Goal: Information Seeking & Learning: Learn about a topic

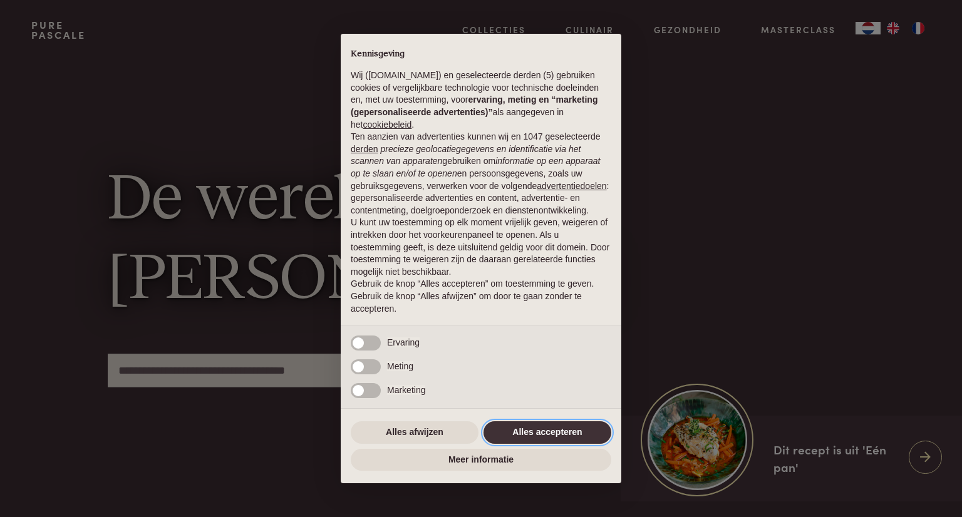
click at [551, 431] on button "Alles accepteren" at bounding box center [547, 432] width 128 height 23
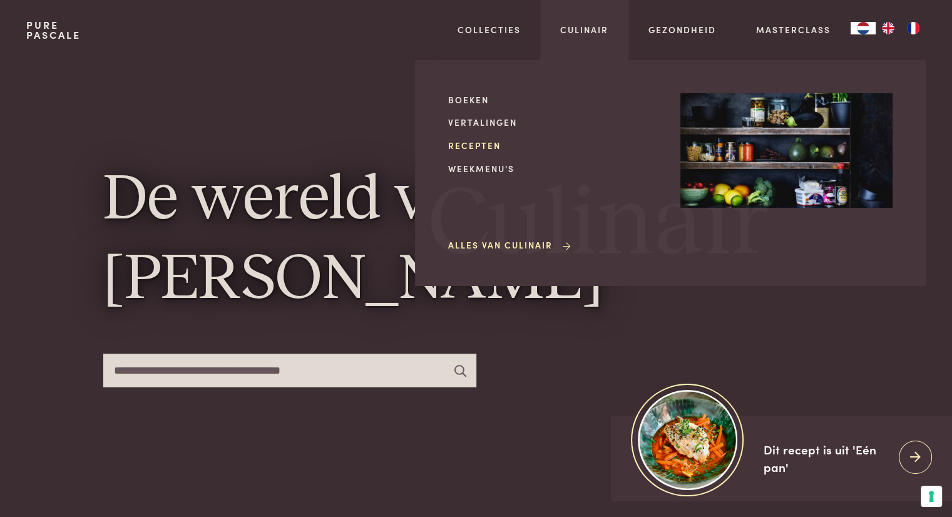
click at [469, 142] on link "Recepten" at bounding box center [554, 145] width 212 height 13
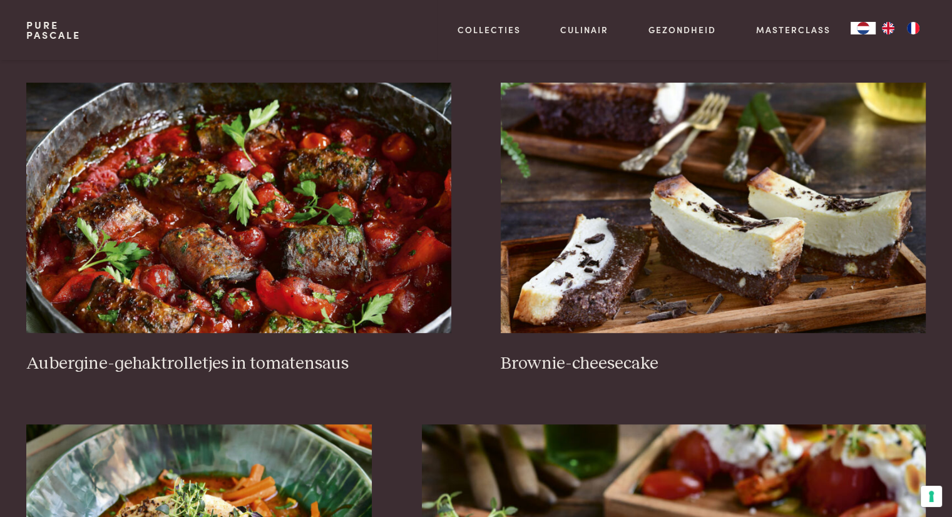
scroll to position [501, 0]
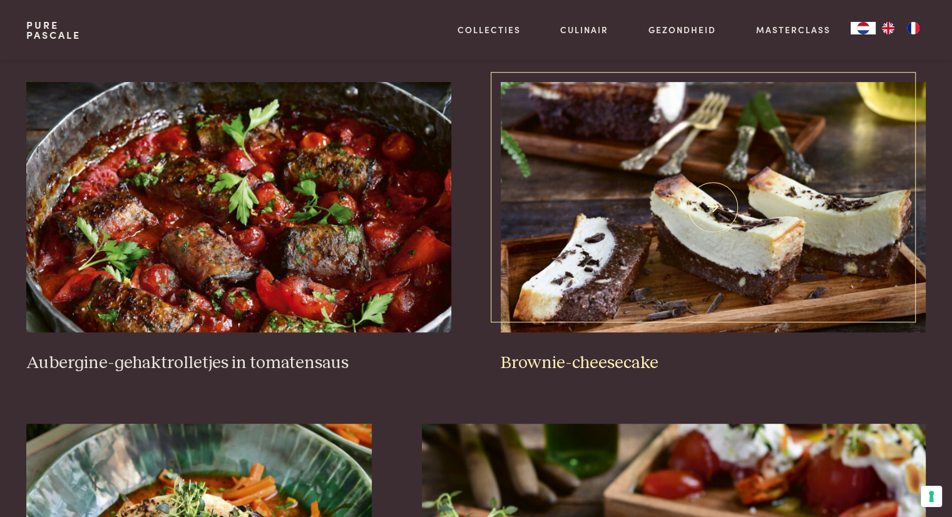
click at [589, 274] on img at bounding box center [713, 207] width 424 height 250
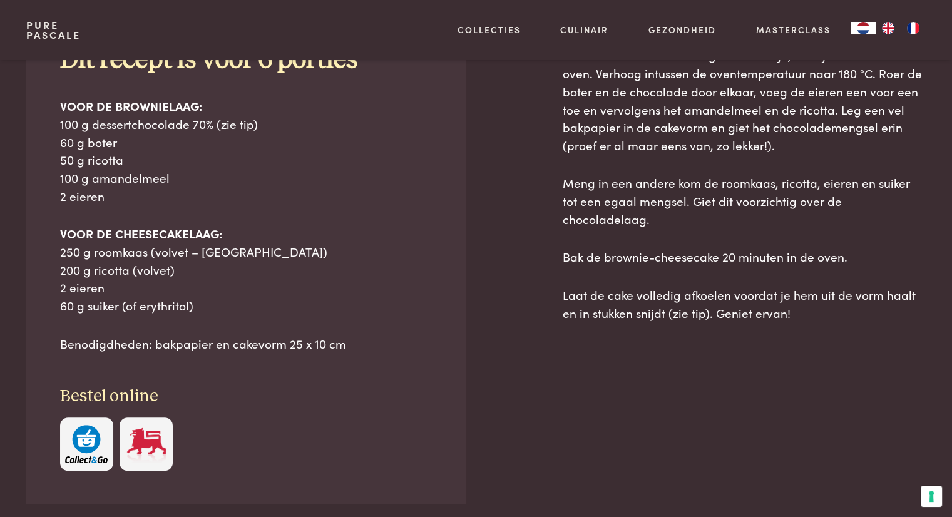
scroll to position [563, 0]
